Goal: Transaction & Acquisition: Obtain resource

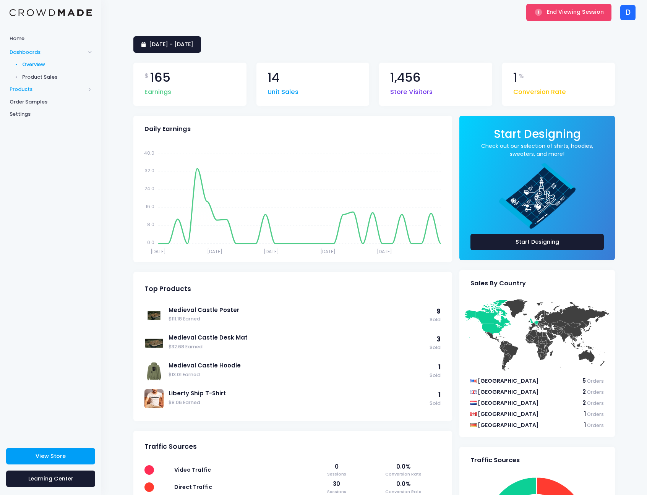
click at [49, 92] on span "Products" at bounding box center [48, 90] width 76 height 8
click at [57, 90] on span "Product Editor" at bounding box center [57, 90] width 70 height 8
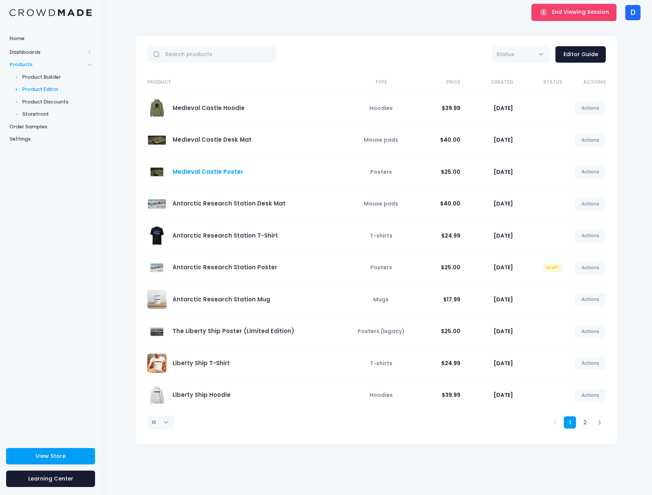
click at [212, 171] on link "Medieval Castle Poster" at bounding box center [208, 172] width 71 height 8
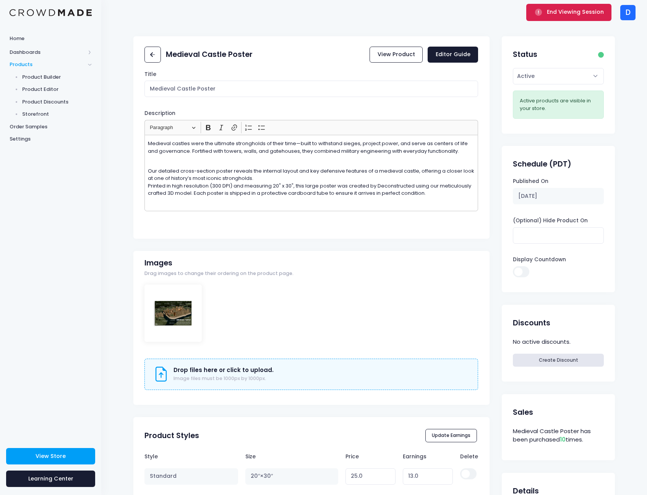
click at [557, 15] on span "End Viewing Session" at bounding box center [575, 12] width 57 height 8
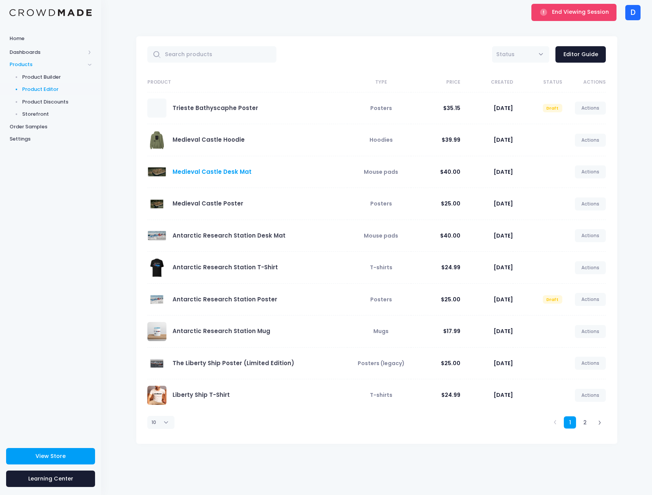
click at [192, 172] on link "Medieval Castle Desk Mat" at bounding box center [212, 172] width 79 height 8
click at [219, 200] on link "Medieval Castle Poster" at bounding box center [208, 203] width 71 height 8
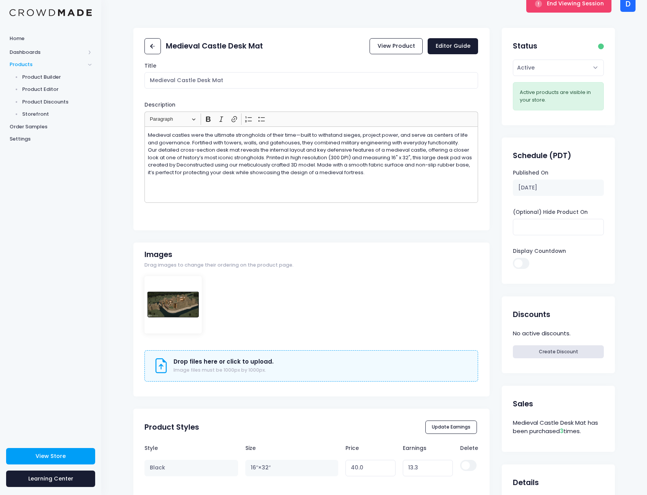
scroll to position [23, 0]
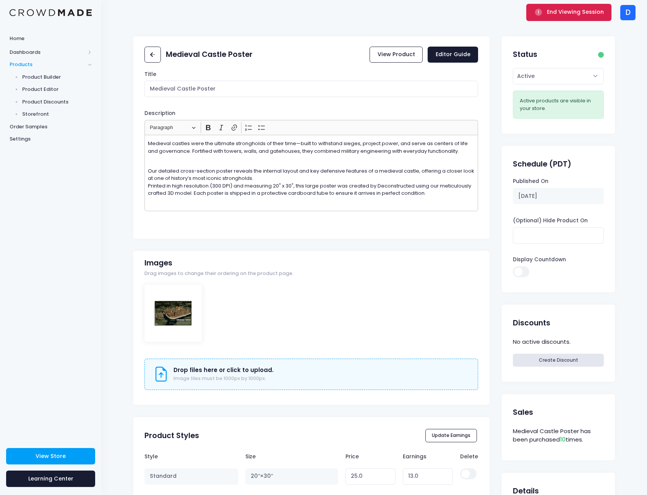
click at [569, 15] on span "End Viewing Session" at bounding box center [575, 12] width 57 height 8
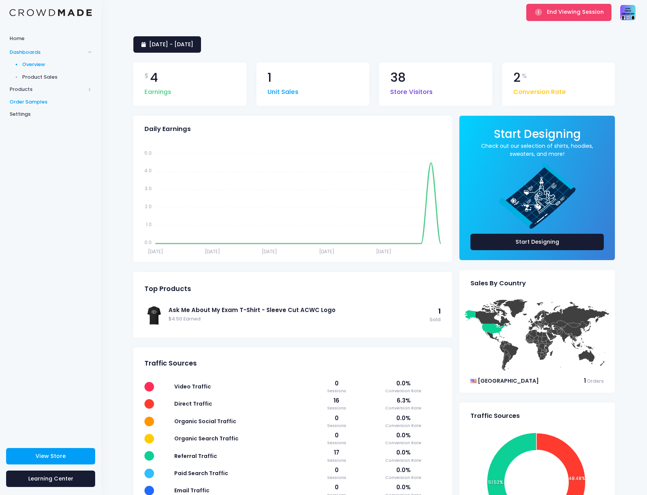
click at [62, 101] on span "Order Samples" at bounding box center [51, 102] width 82 height 8
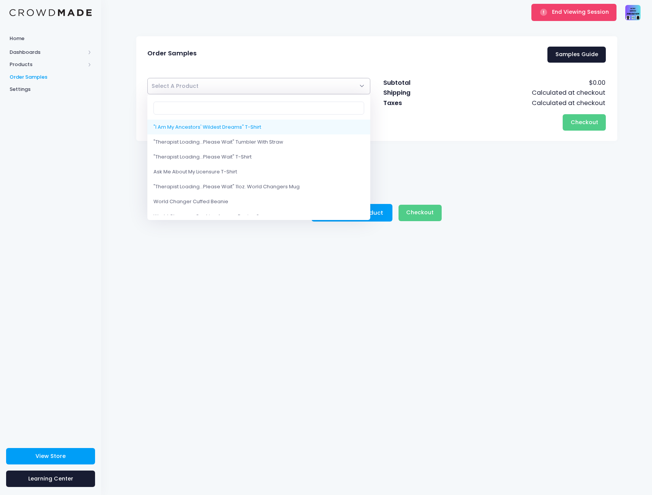
click at [291, 82] on span "Select A Product" at bounding box center [258, 86] width 223 height 16
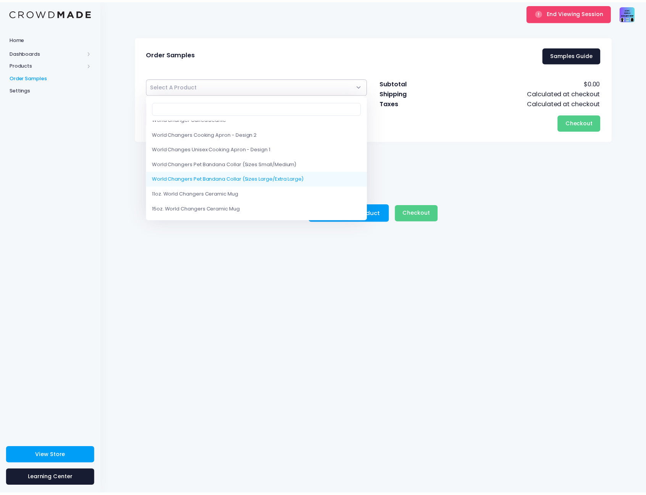
scroll to position [110, 0]
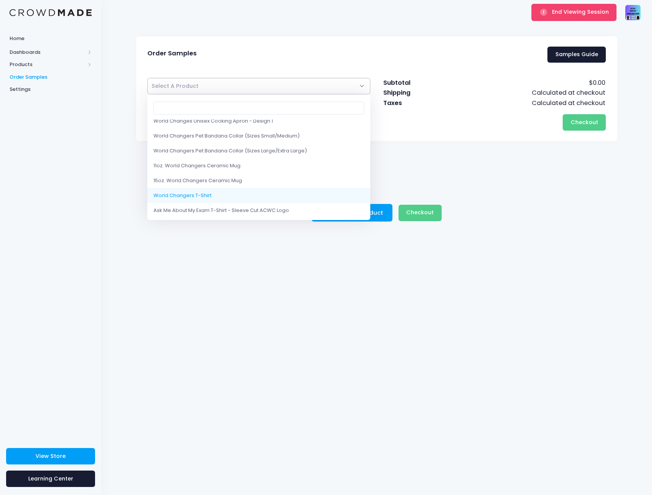
select select "10210427961618"
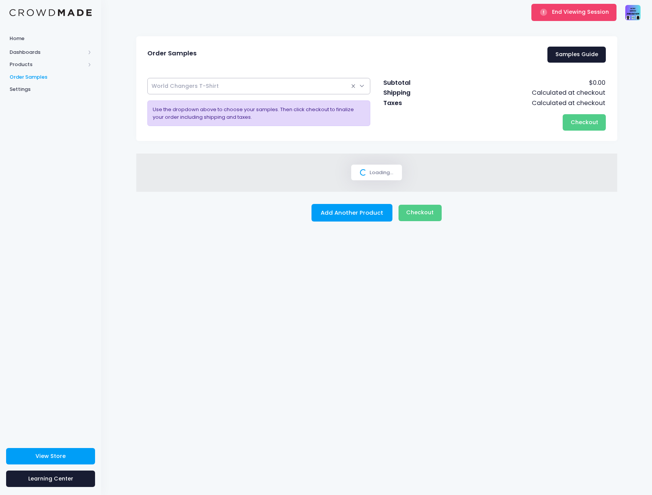
select select
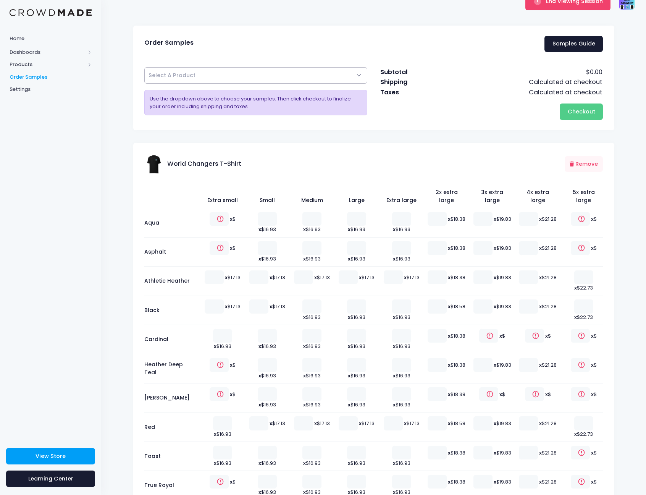
scroll to position [42, 0]
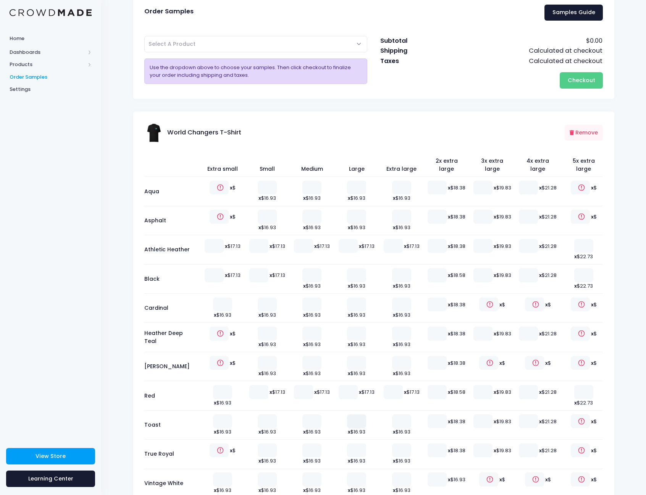
click at [353, 414] on input "number" at bounding box center [356, 421] width 19 height 14
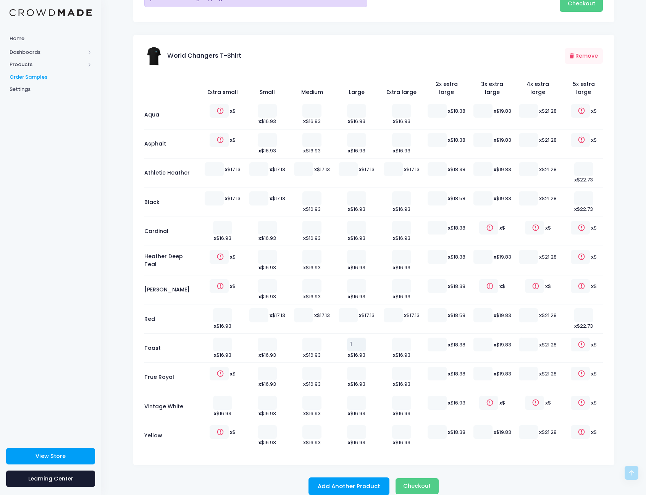
scroll to position [117, 0]
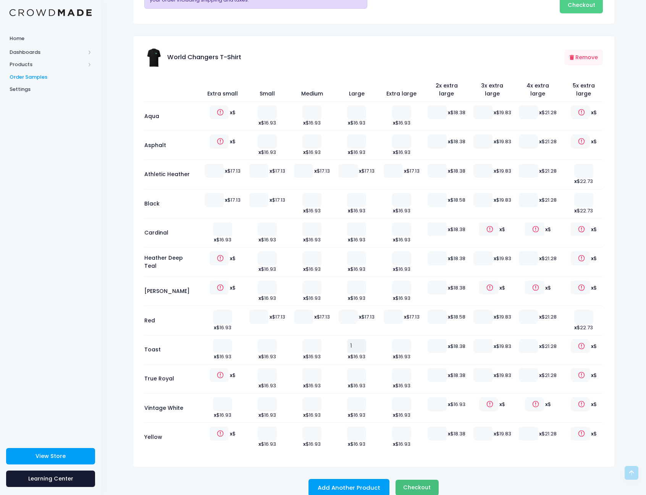
type input "1"
click at [421, 484] on span "Checkout" at bounding box center [416, 488] width 27 height 8
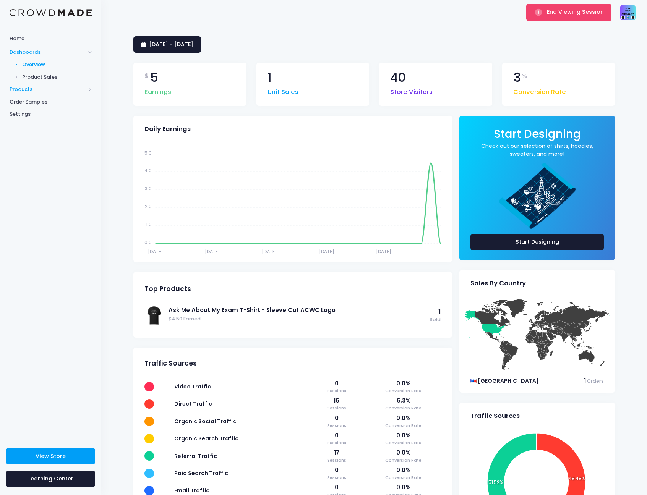
click at [32, 90] on span "Products" at bounding box center [48, 90] width 76 height 8
click at [50, 168] on div "Home Dashboards Overview Product Sales Products Product Builder Product Editor …" at bounding box center [50, 233] width 101 height 404
click at [45, 90] on span "Product Editor" at bounding box center [57, 90] width 70 height 8
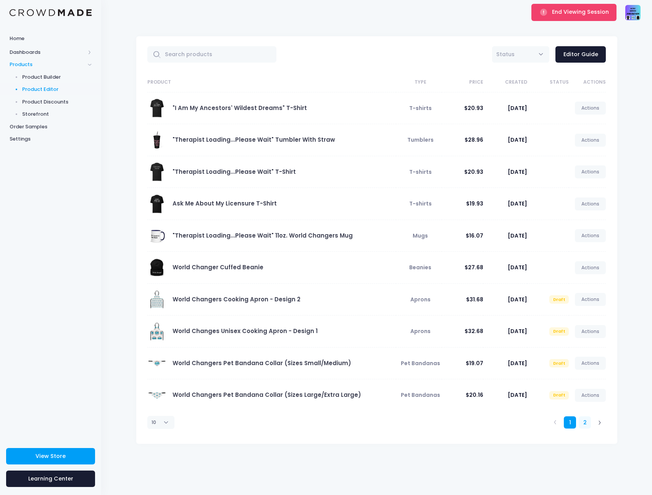
click at [587, 424] on link "2" at bounding box center [585, 422] width 13 height 13
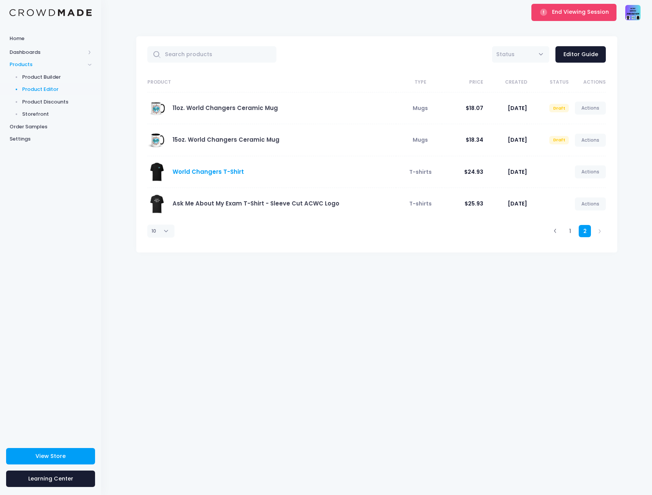
click at [204, 169] on link "World Changers T-Shirt" at bounding box center [208, 172] width 71 height 8
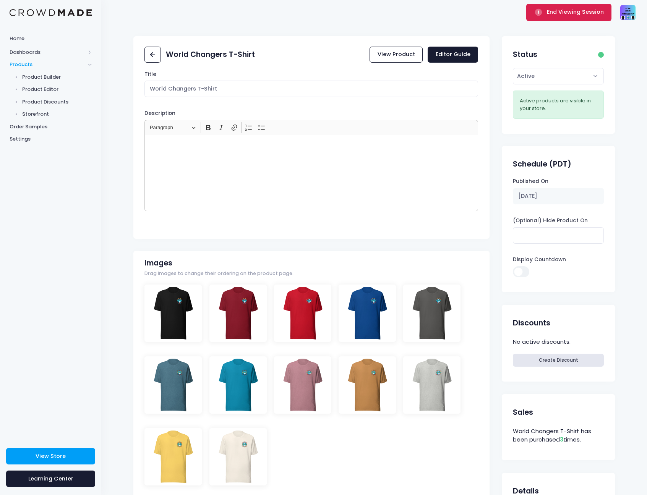
click at [556, 10] on span "End Viewing Session" at bounding box center [575, 12] width 57 height 8
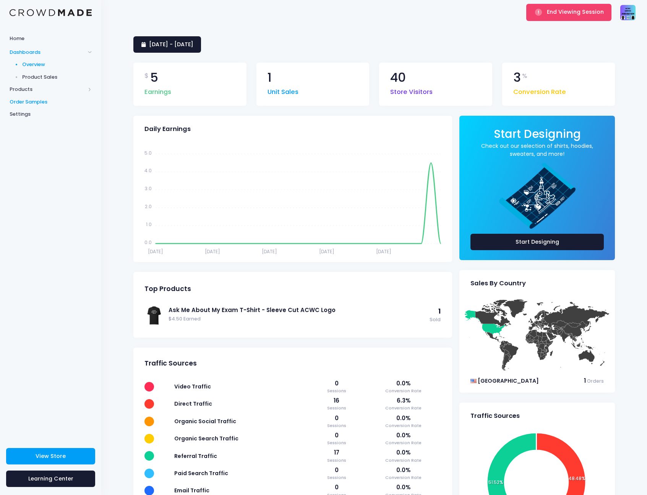
click at [27, 100] on span "Order Samples" at bounding box center [51, 102] width 82 height 8
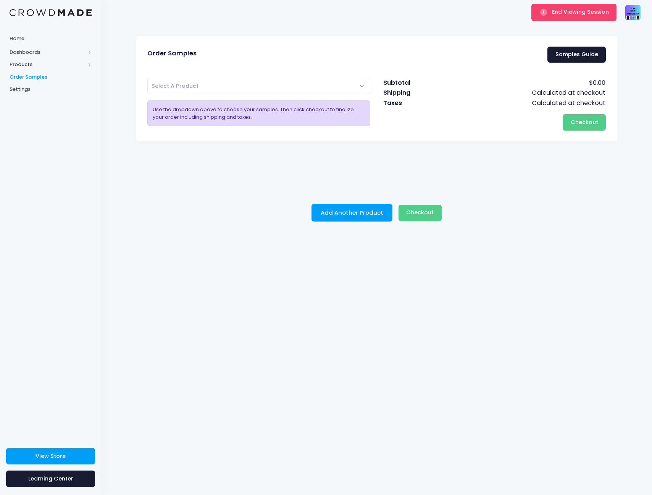
click at [163, 87] on span "Select A Product" at bounding box center [175, 86] width 47 height 8
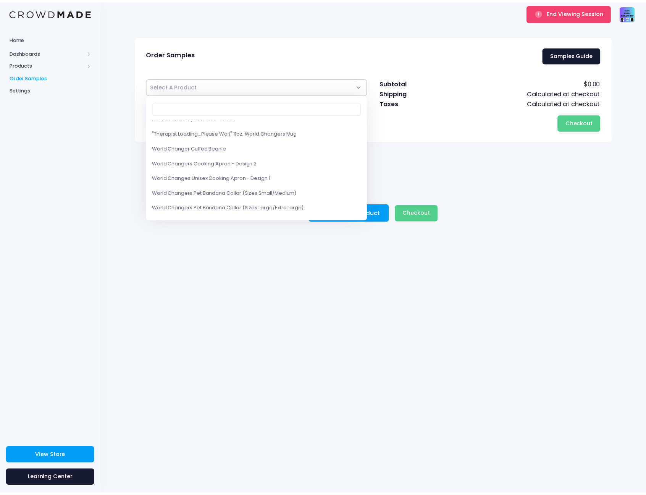
scroll to position [110, 0]
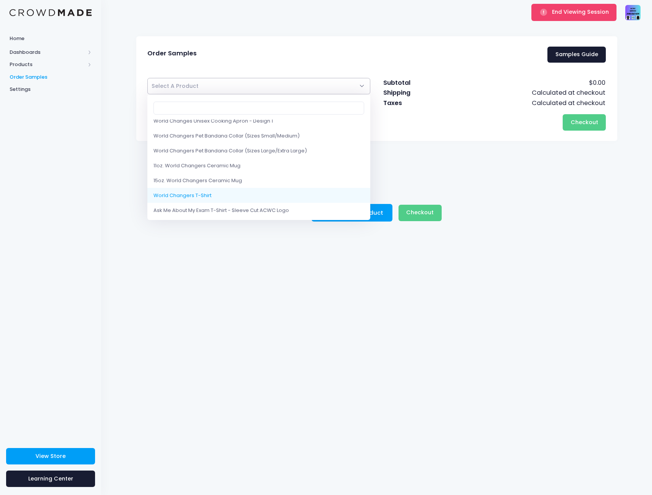
select select "10210427961618"
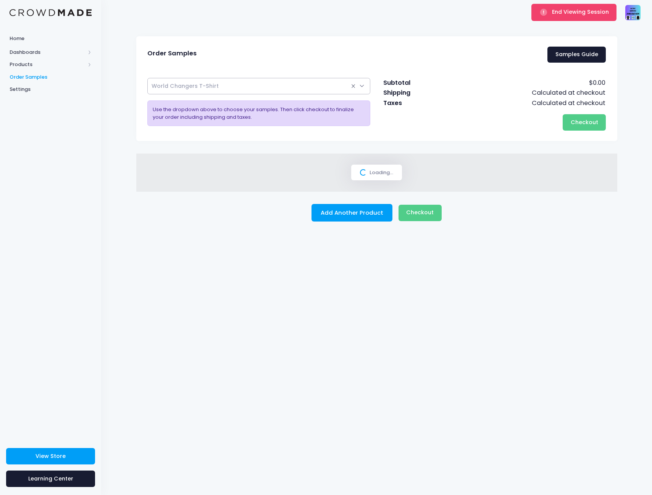
select select
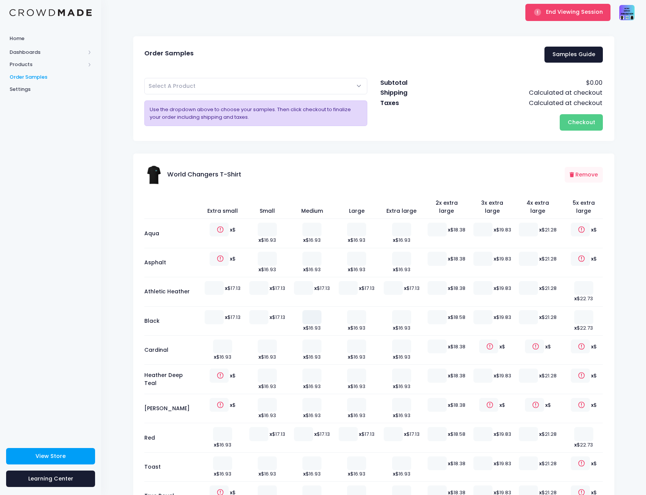
click at [307, 312] on input "number" at bounding box center [311, 317] width 19 height 14
type input "1"
click at [344, 307] on td "x $16.93" at bounding box center [357, 320] width 45 height 29
type input "0"
click at [359, 310] on input "0" at bounding box center [356, 317] width 19 height 14
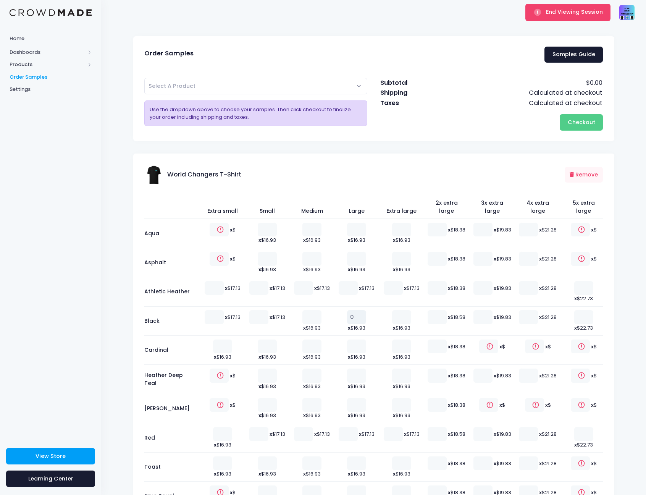
click at [347, 310] on input "0" at bounding box center [356, 317] width 19 height 14
click at [350, 310] on input "0" at bounding box center [356, 317] width 19 height 14
type input "1"
click at [419, 147] on div "Order Samples Samples Guide "I Am My Ancestors' Wildest Dreams" T-Shirt "Therap…" at bounding box center [374, 324] width 504 height 577
click at [586, 118] on span "Checkout" at bounding box center [581, 122] width 27 height 8
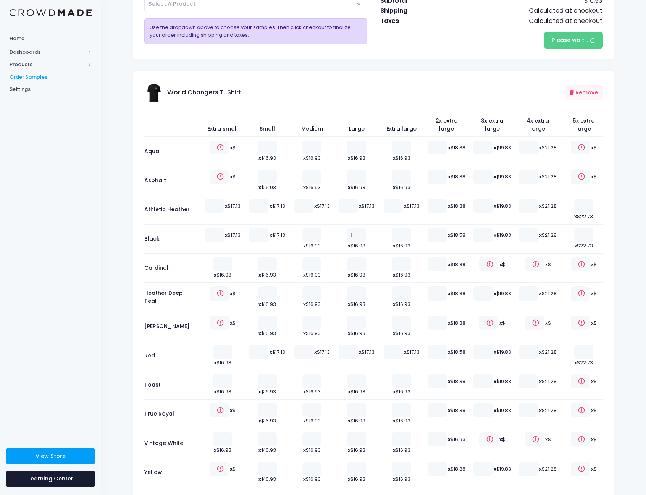
scroll to position [119, 0]
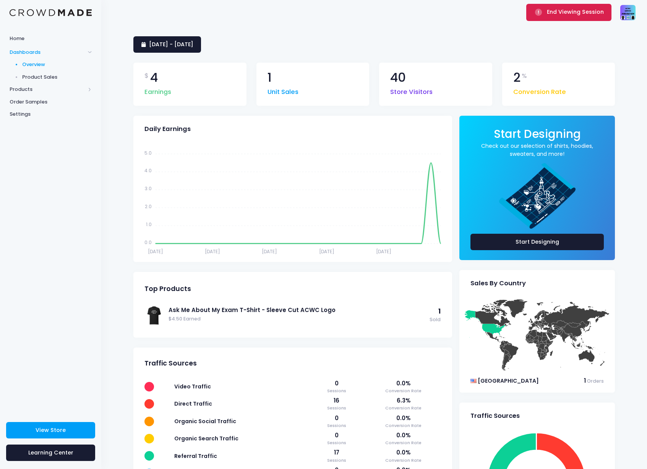
click at [585, 10] on span "End Viewing Session" at bounding box center [575, 12] width 57 height 8
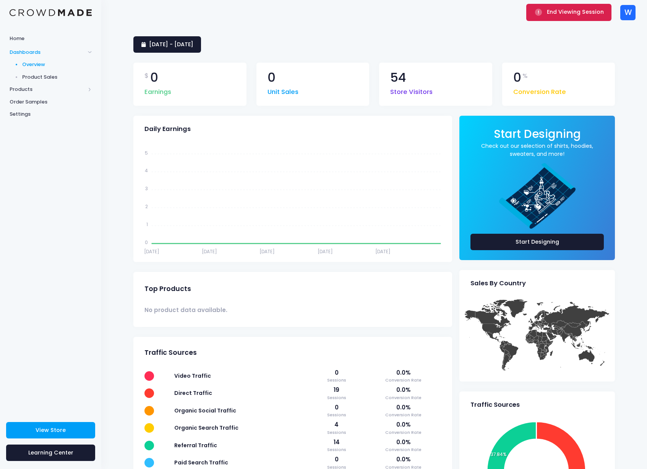
click at [540, 12] on rect "submit" at bounding box center [537, 12] width 7 height 7
click at [550, 15] on span "End Viewing Session" at bounding box center [575, 12] width 57 height 8
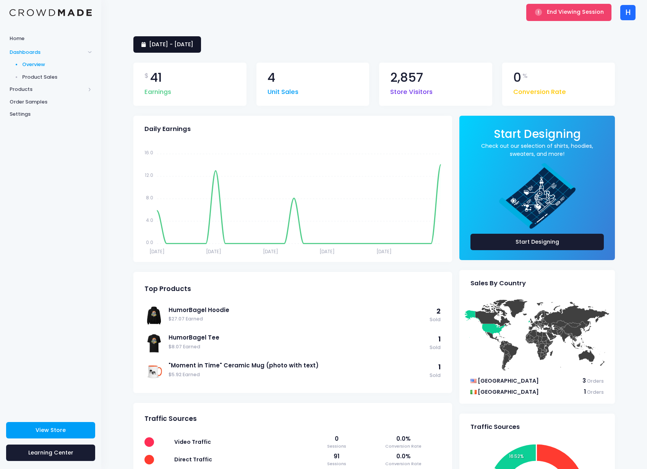
click at [193, 45] on span "[DATE] - [DATE]" at bounding box center [171, 44] width 44 height 8
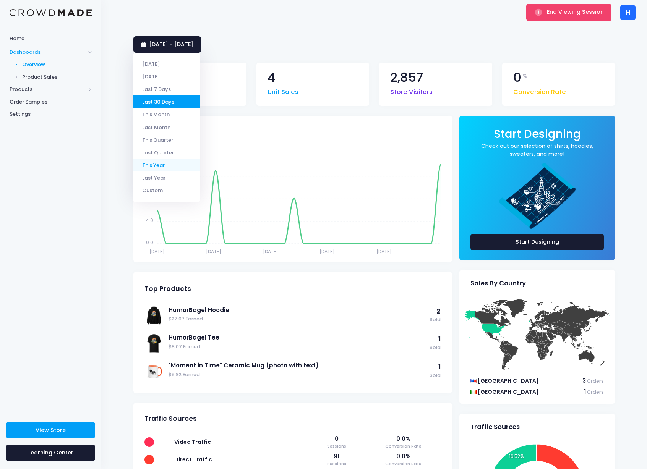
click at [169, 165] on li "This Year" at bounding box center [166, 165] width 67 height 13
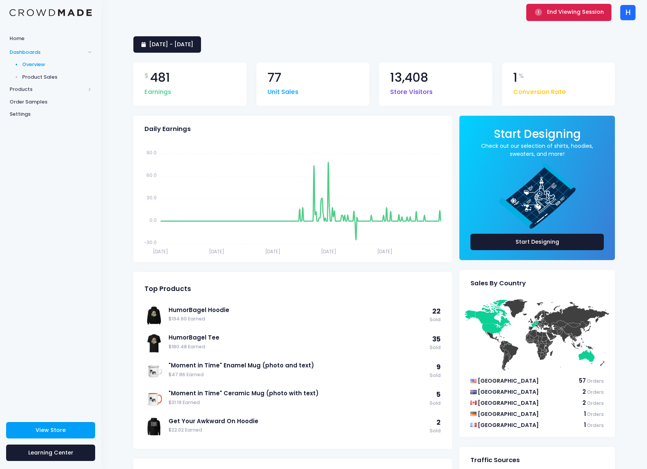
click at [559, 18] on button "End Viewing Session" at bounding box center [568, 12] width 85 height 17
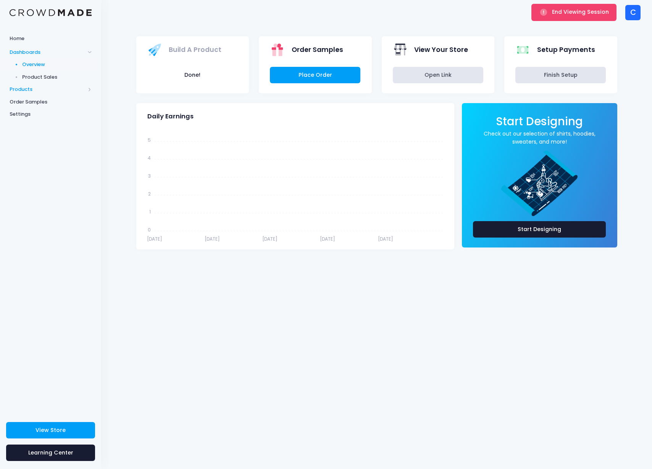
click at [8, 85] on span "Products" at bounding box center [50, 89] width 101 height 13
click at [39, 89] on span "Product Editor" at bounding box center [57, 90] width 70 height 8
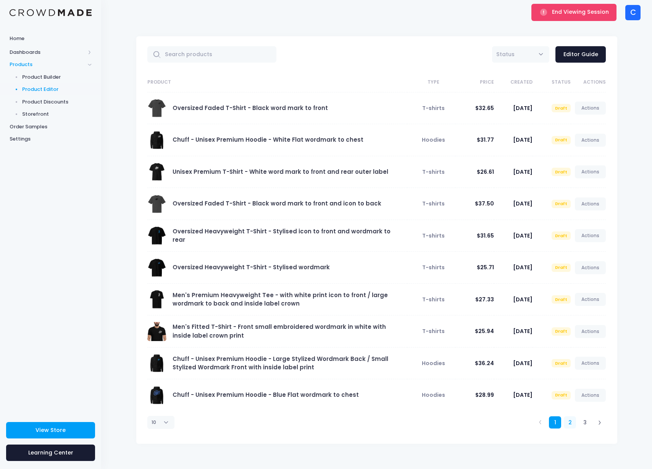
click at [564, 422] on link "2" at bounding box center [570, 422] width 13 height 13
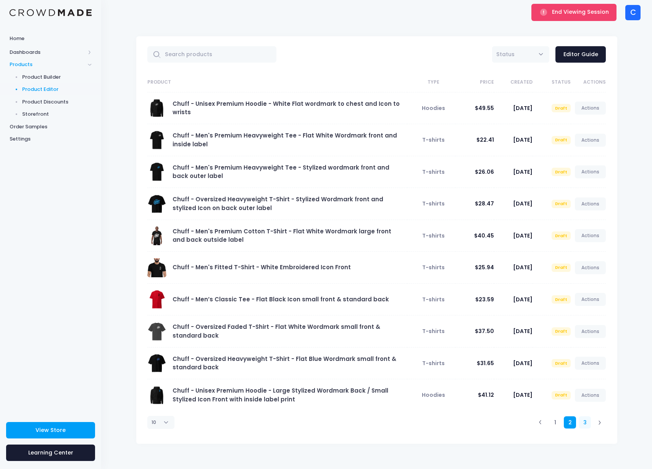
click at [580, 422] on link "3" at bounding box center [585, 422] width 13 height 13
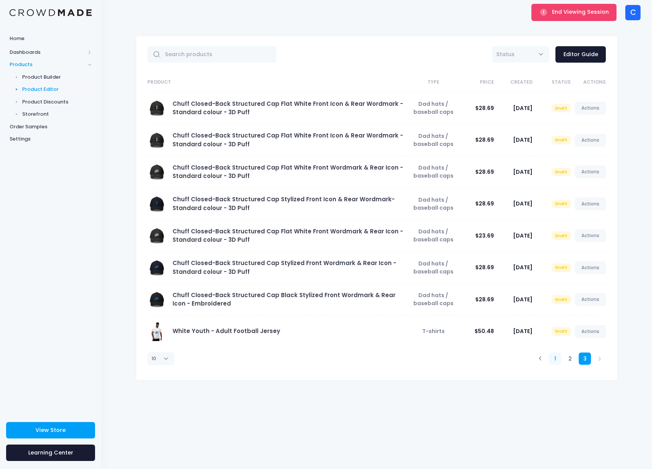
click at [552, 358] on link "1" at bounding box center [555, 359] width 13 height 13
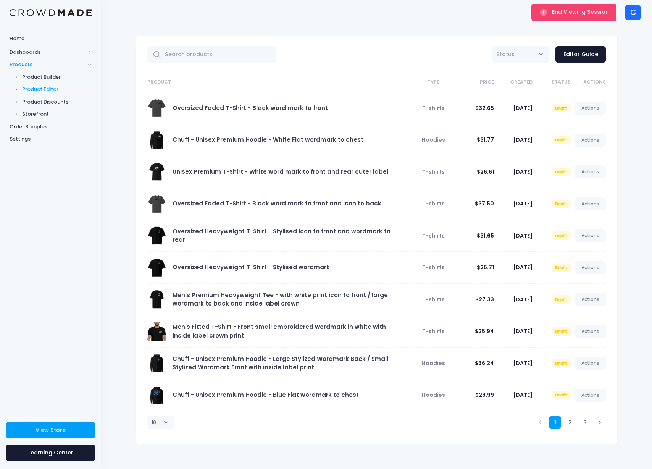
click at [629, 13] on div "C" at bounding box center [633, 12] width 15 height 15
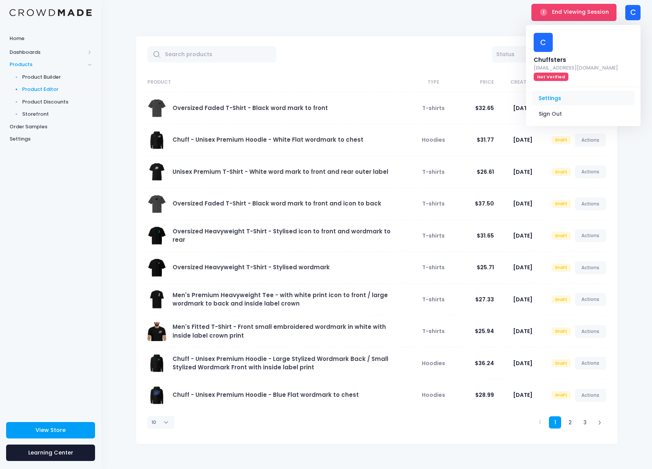
click at [568, 91] on link "Settings" at bounding box center [583, 98] width 102 height 15
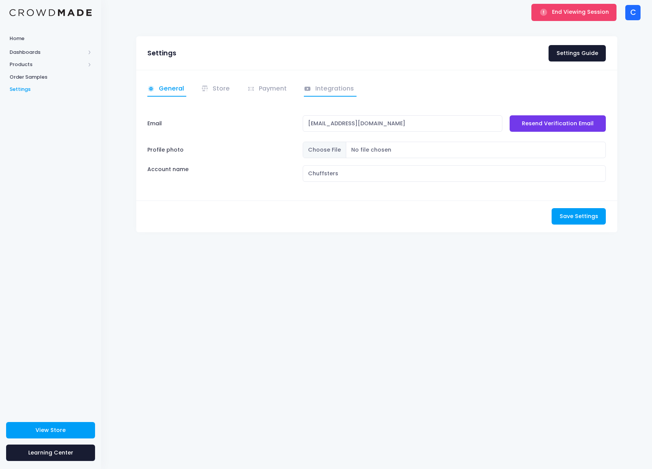
click at [328, 92] on link "Integrations" at bounding box center [330, 89] width 53 height 15
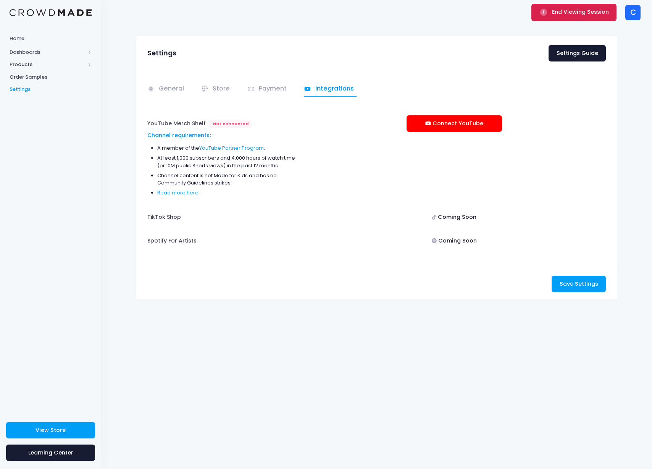
click at [584, 12] on span "End Viewing Session" at bounding box center [580, 12] width 57 height 8
